Goal: Check status: Check status

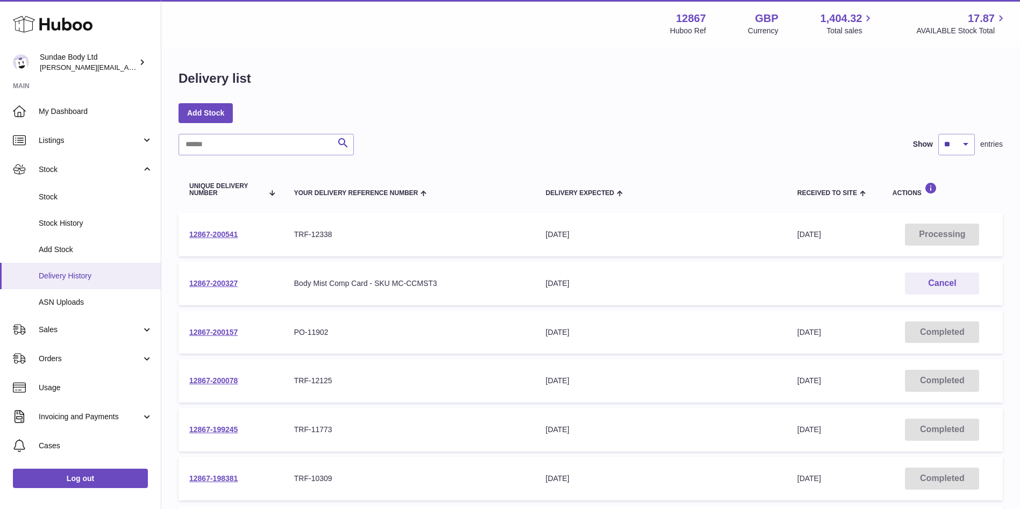
click at [93, 278] on span "Delivery History" at bounding box center [96, 276] width 114 height 10
click at [216, 235] on link "12867-200541" at bounding box center [213, 234] width 48 height 9
click at [220, 378] on link "12867-200078" at bounding box center [213, 380] width 48 height 9
click at [59, 167] on span "Stock" at bounding box center [90, 169] width 103 height 10
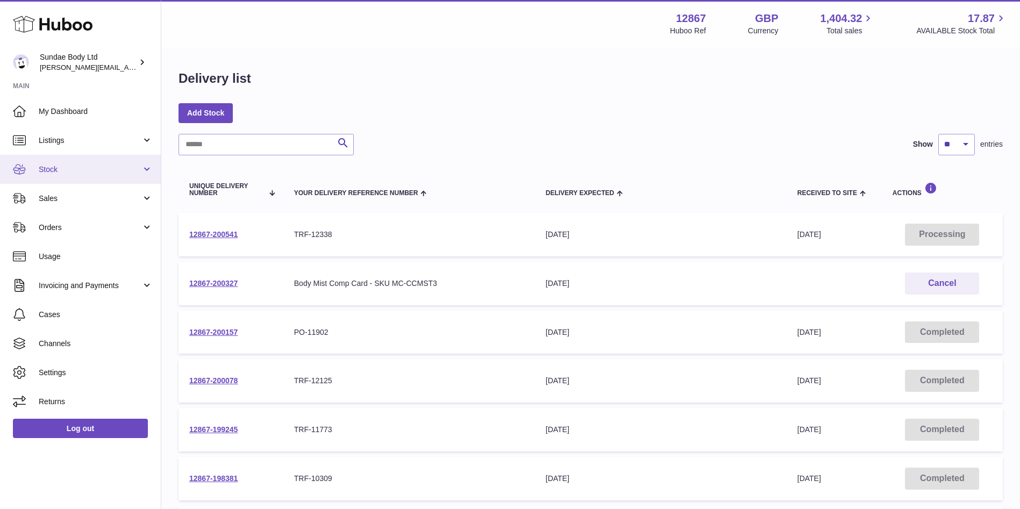
click at [59, 167] on span "Stock" at bounding box center [90, 169] width 103 height 10
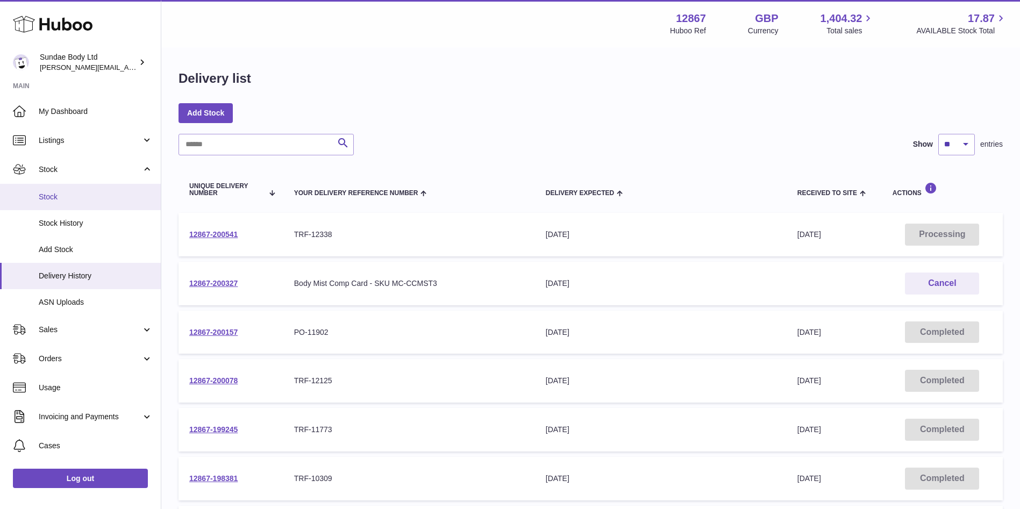
click at [60, 201] on span "Stock" at bounding box center [96, 197] width 114 height 10
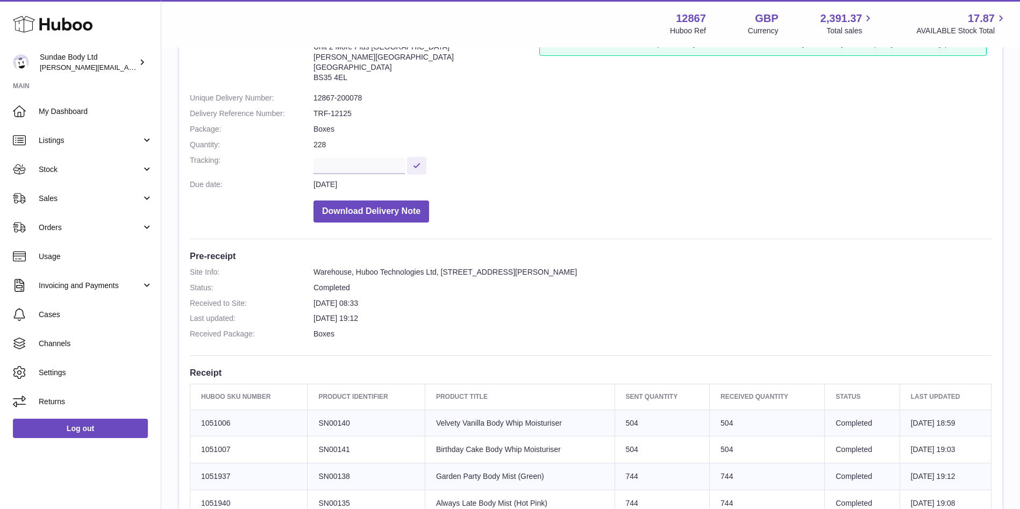
scroll to position [81, 0]
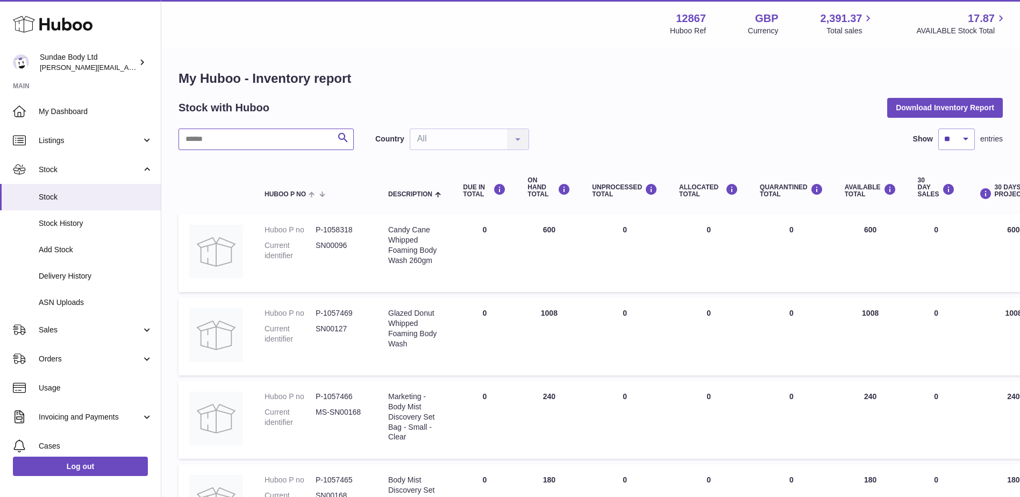
click at [228, 136] on input "text" at bounding box center [265, 138] width 175 height 21
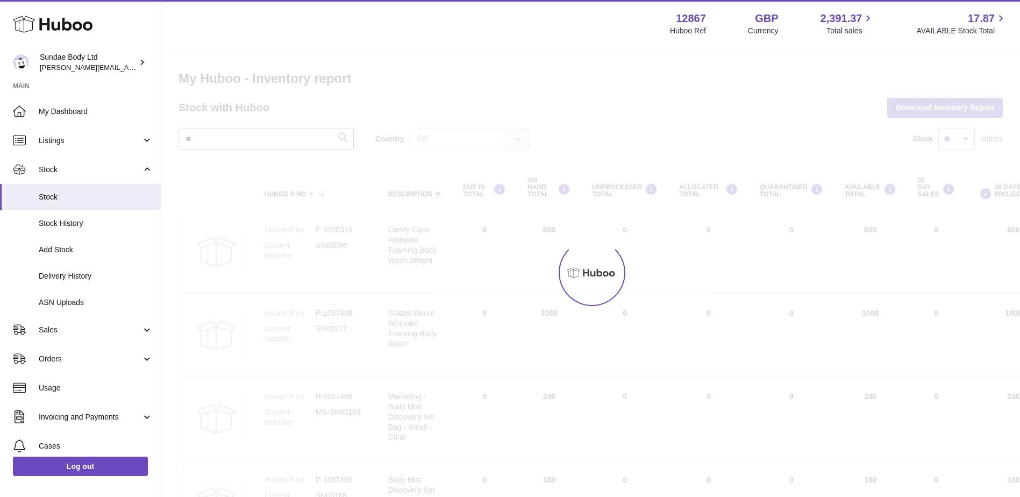
type input "*"
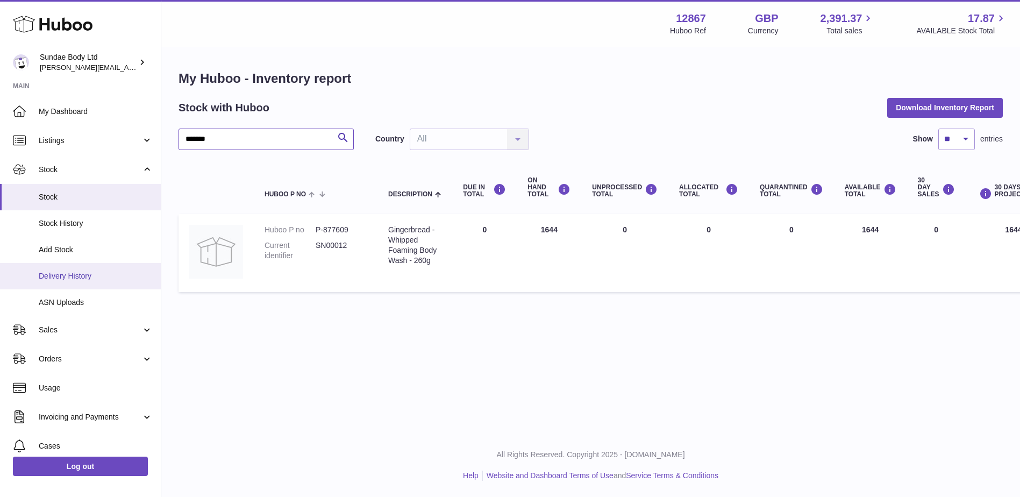
type input "*******"
click at [78, 275] on span "Delivery History" at bounding box center [96, 276] width 114 height 10
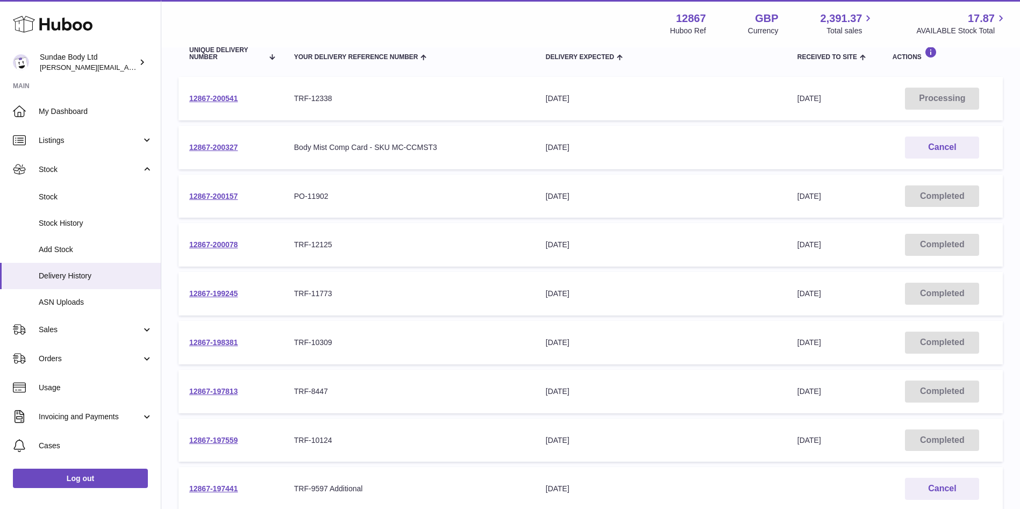
scroll to position [161, 0]
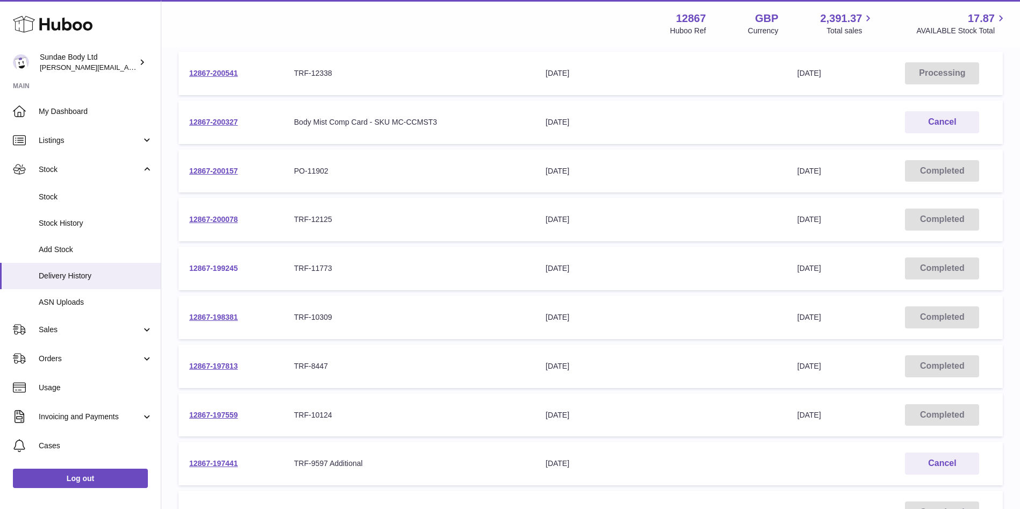
click at [222, 267] on link "12867-199245" at bounding box center [213, 268] width 48 height 9
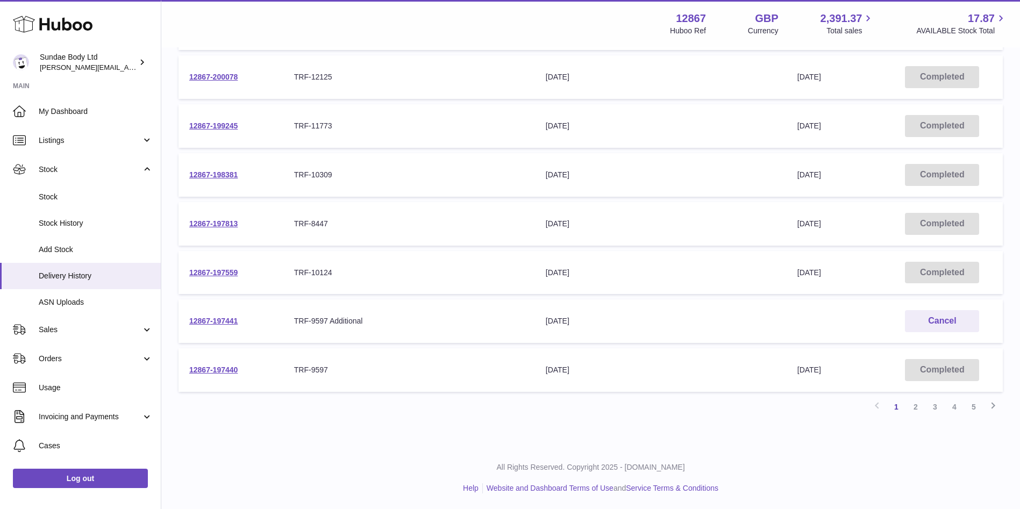
scroll to position [304, 0]
click at [219, 174] on link "12867-198381" at bounding box center [213, 174] width 48 height 9
click at [210, 225] on link "12867-197813" at bounding box center [213, 223] width 48 height 9
click at [202, 270] on link "12867-197559" at bounding box center [213, 272] width 48 height 9
click at [229, 369] on link "12867-197440" at bounding box center [213, 369] width 48 height 9
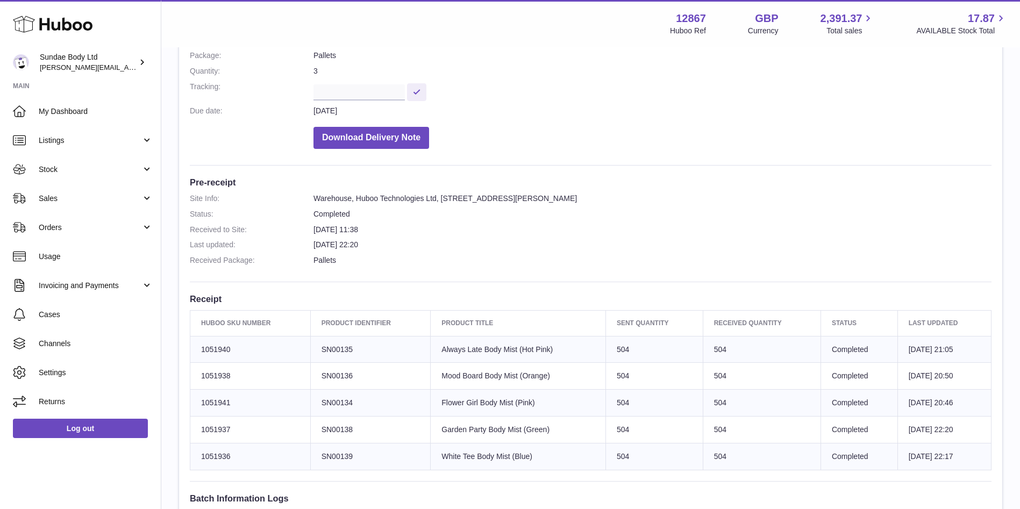
scroll to position [242, 0]
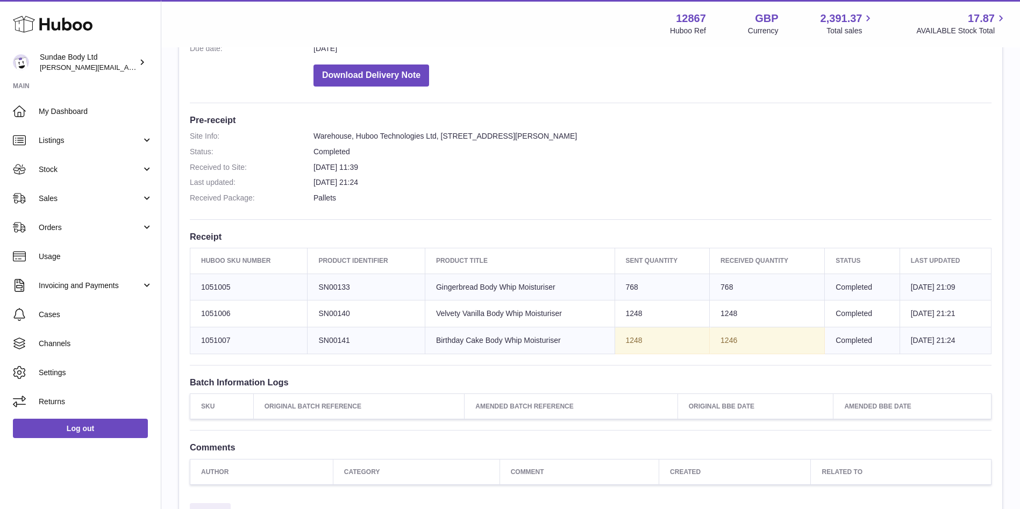
scroll to position [242, 0]
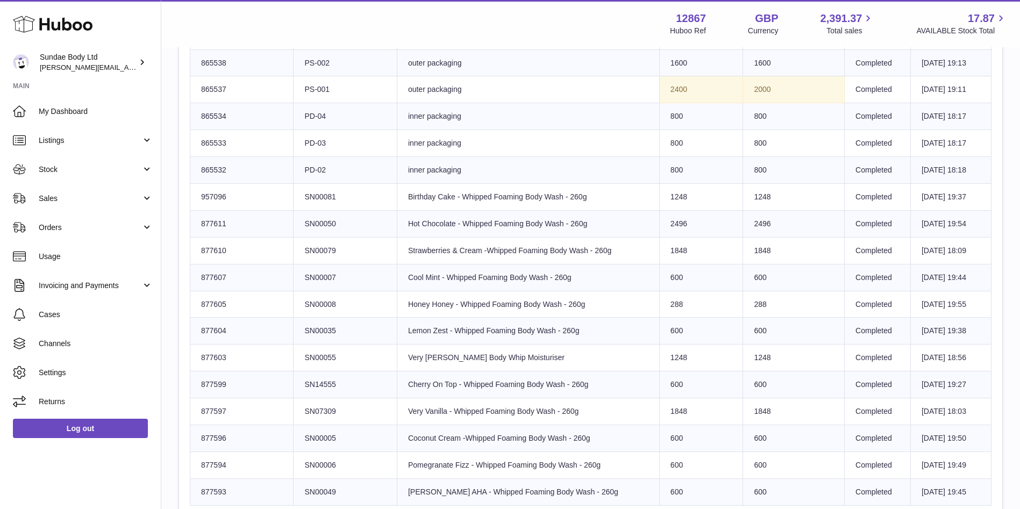
scroll to position [484, 0]
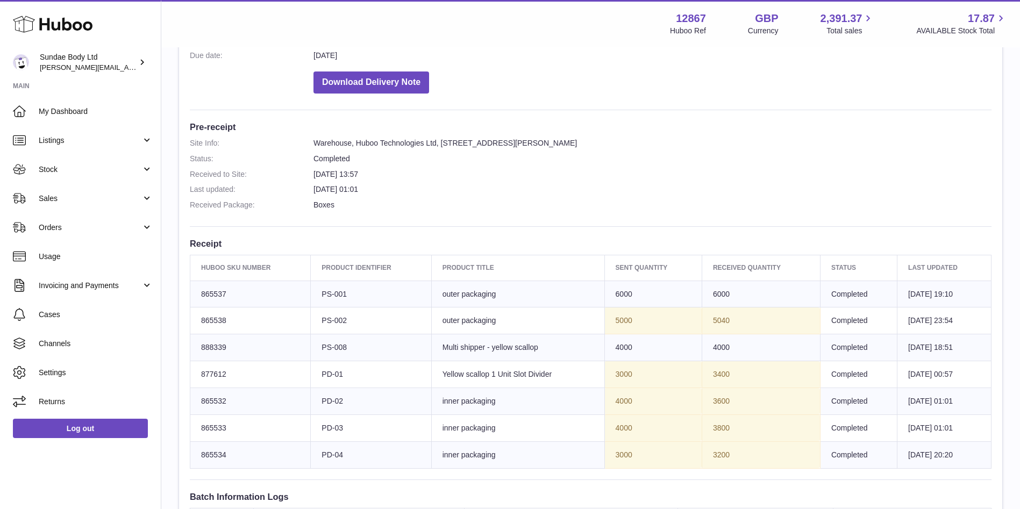
scroll to position [242, 0]
